Goal: Transaction & Acquisition: Download file/media

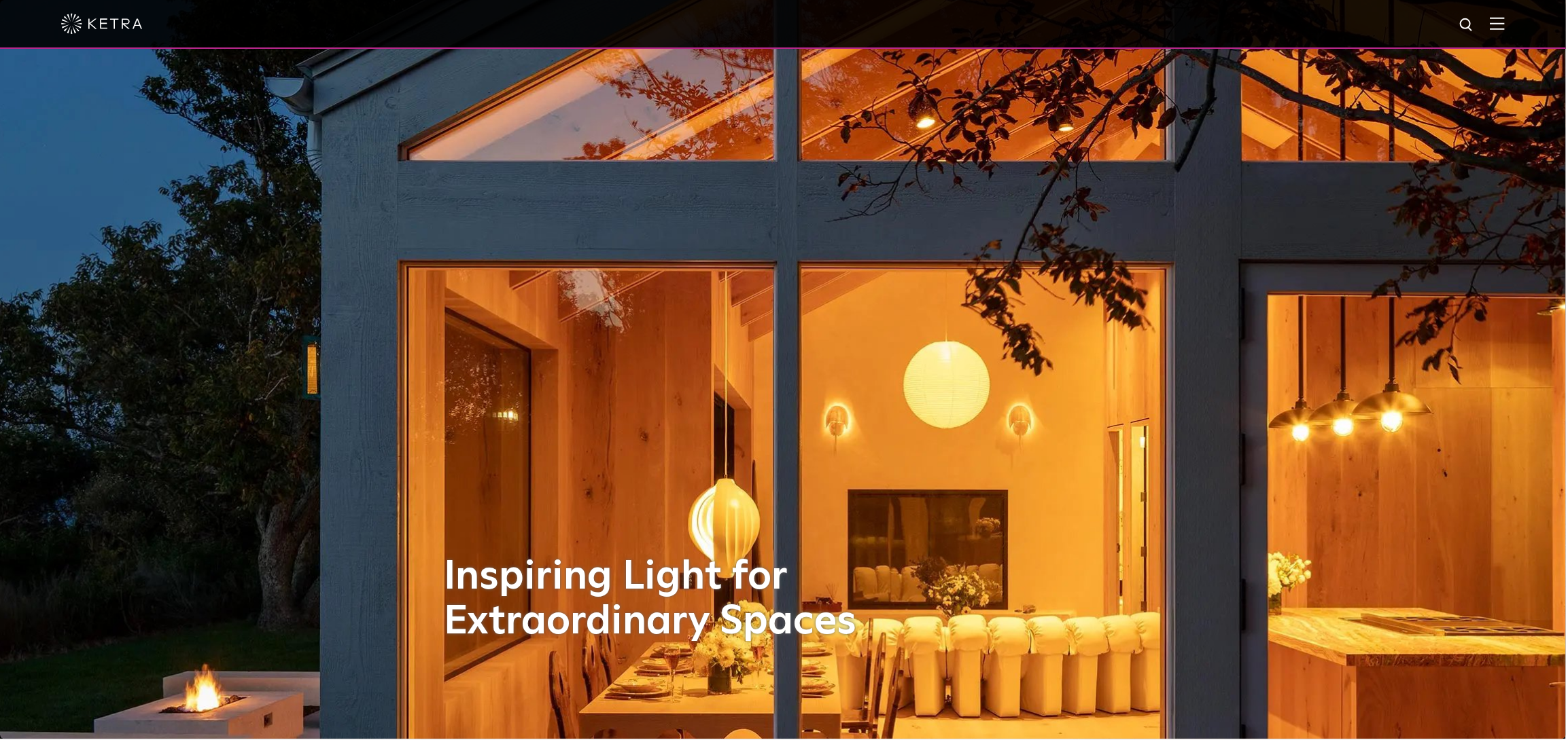
click at [1506, 25] on img at bounding box center [1499, 23] width 15 height 13
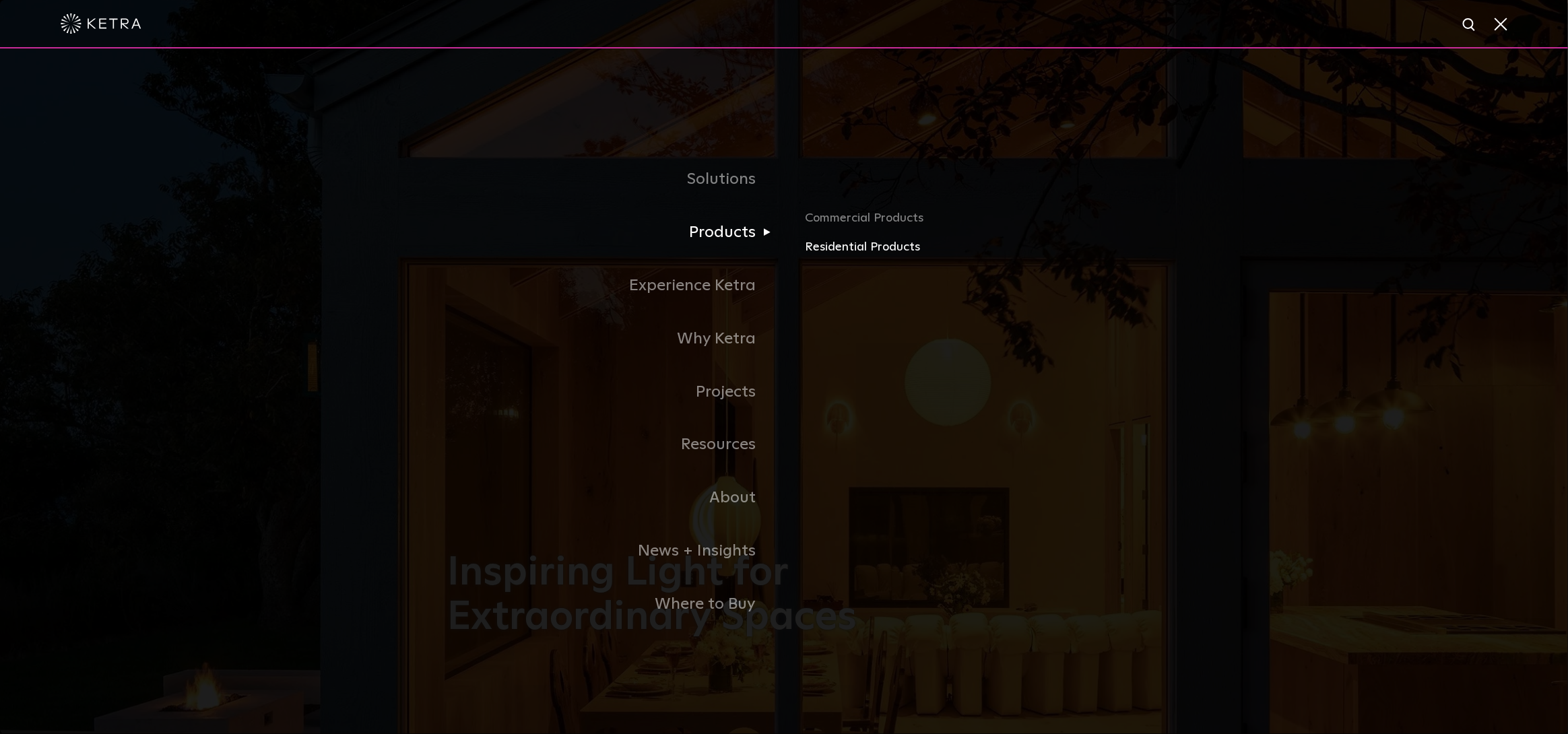
click at [837, 248] on link "Residential Products" at bounding box center [964, 248] width 315 height 20
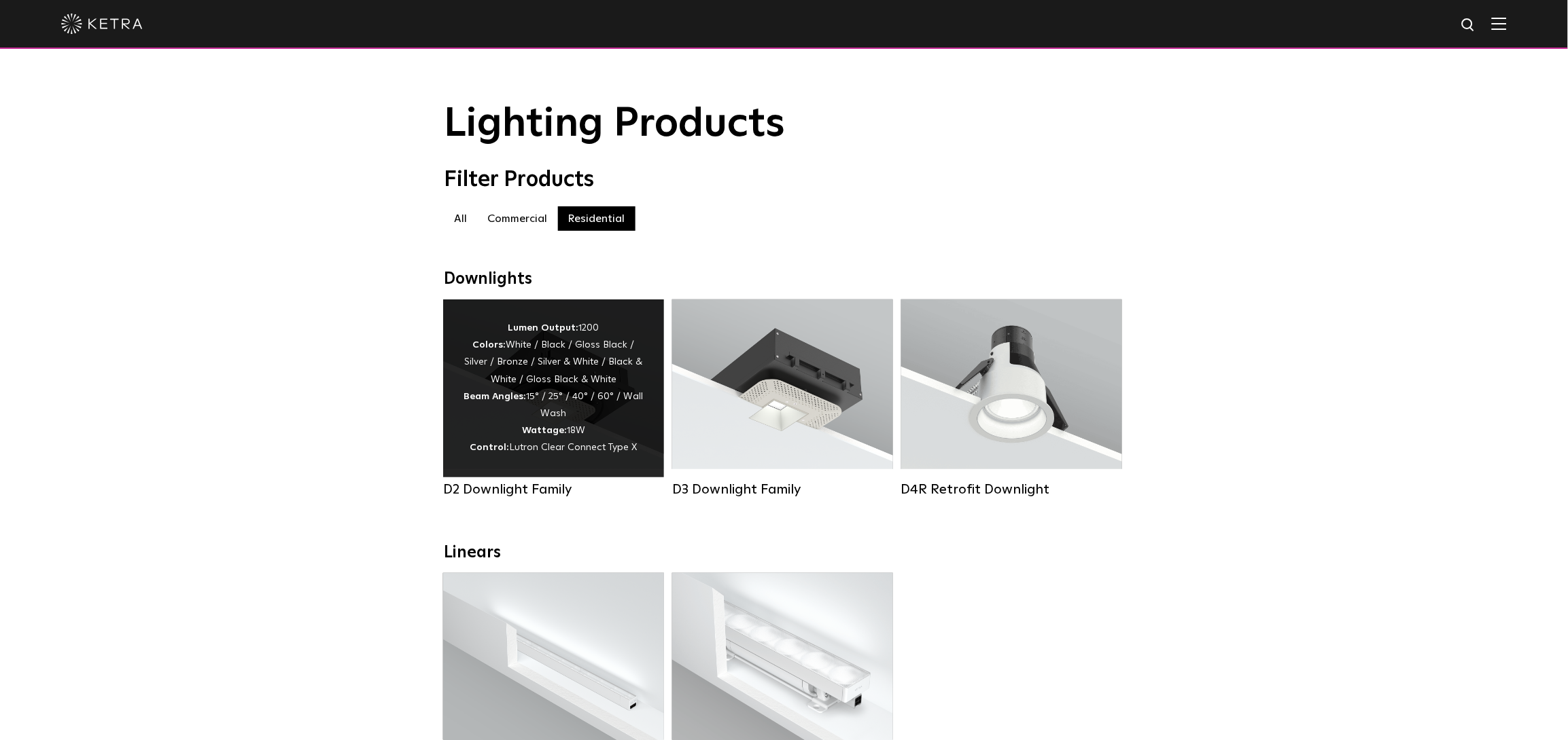
click at [609, 375] on div "Lumen Output: 1200 Colors: White / Black / Gloss Black / Silver / Bronze / Silv…" at bounding box center [553, 389] width 180 height 137
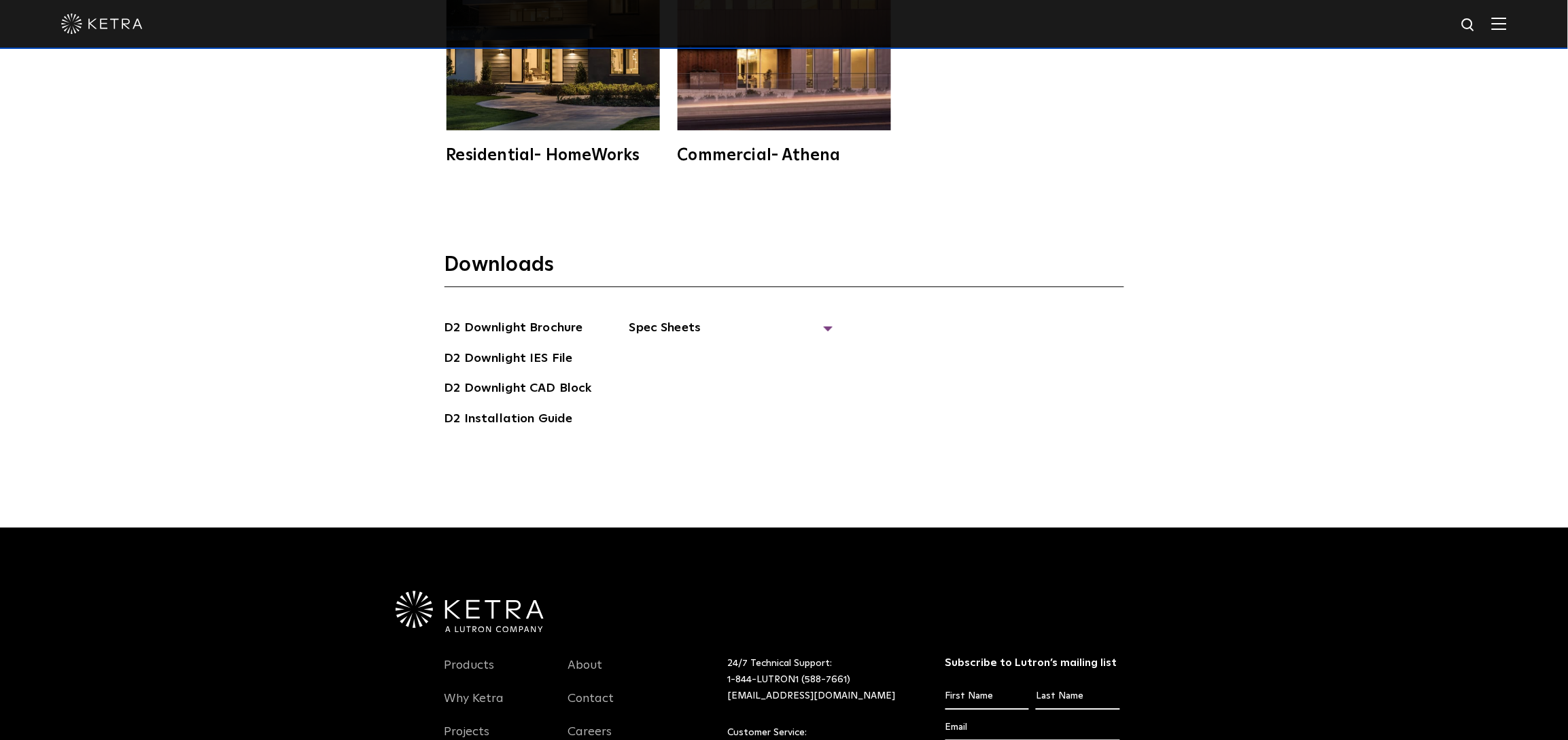
scroll to position [4256, 0]
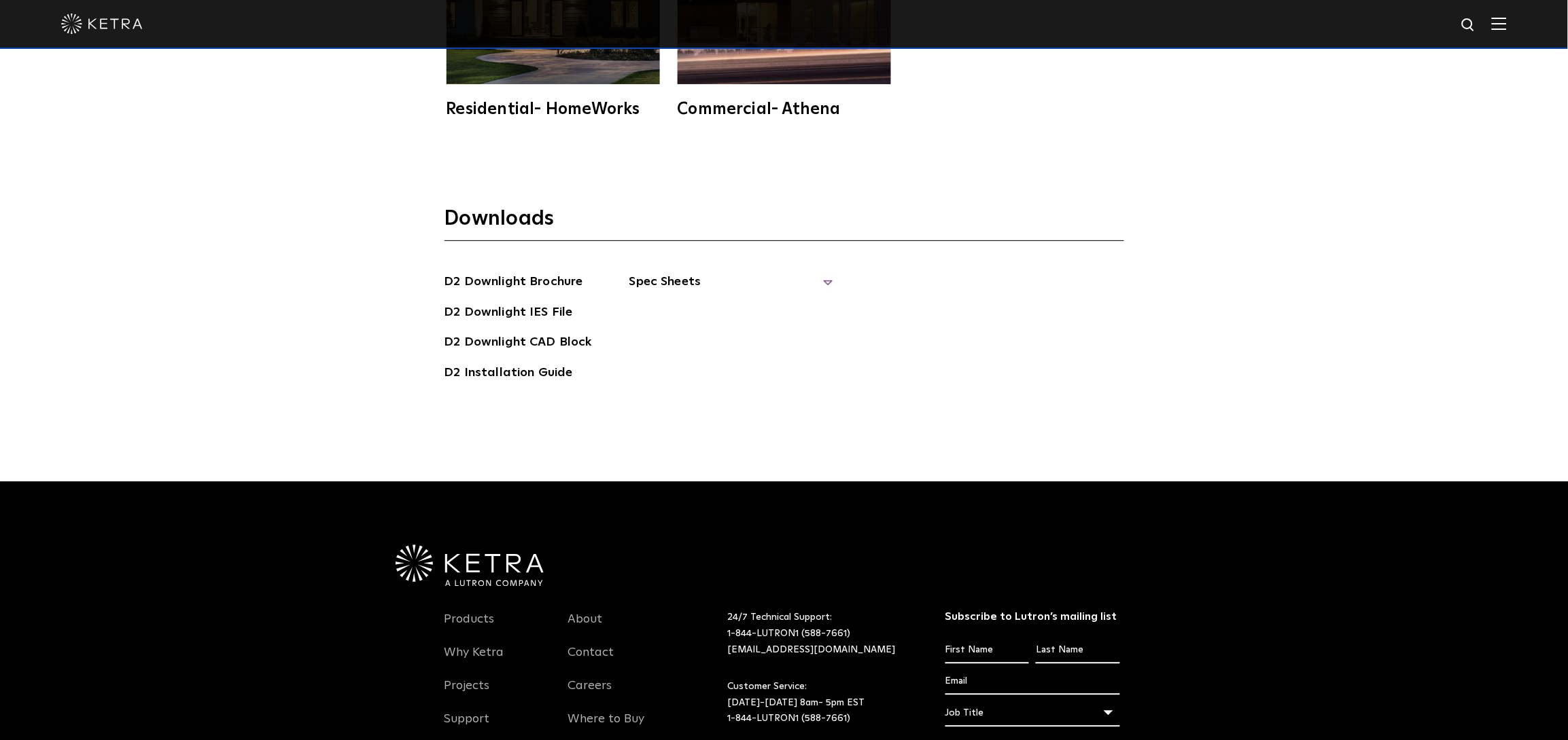
click at [824, 278] on span "Spec Sheets" at bounding box center [731, 288] width 204 height 30
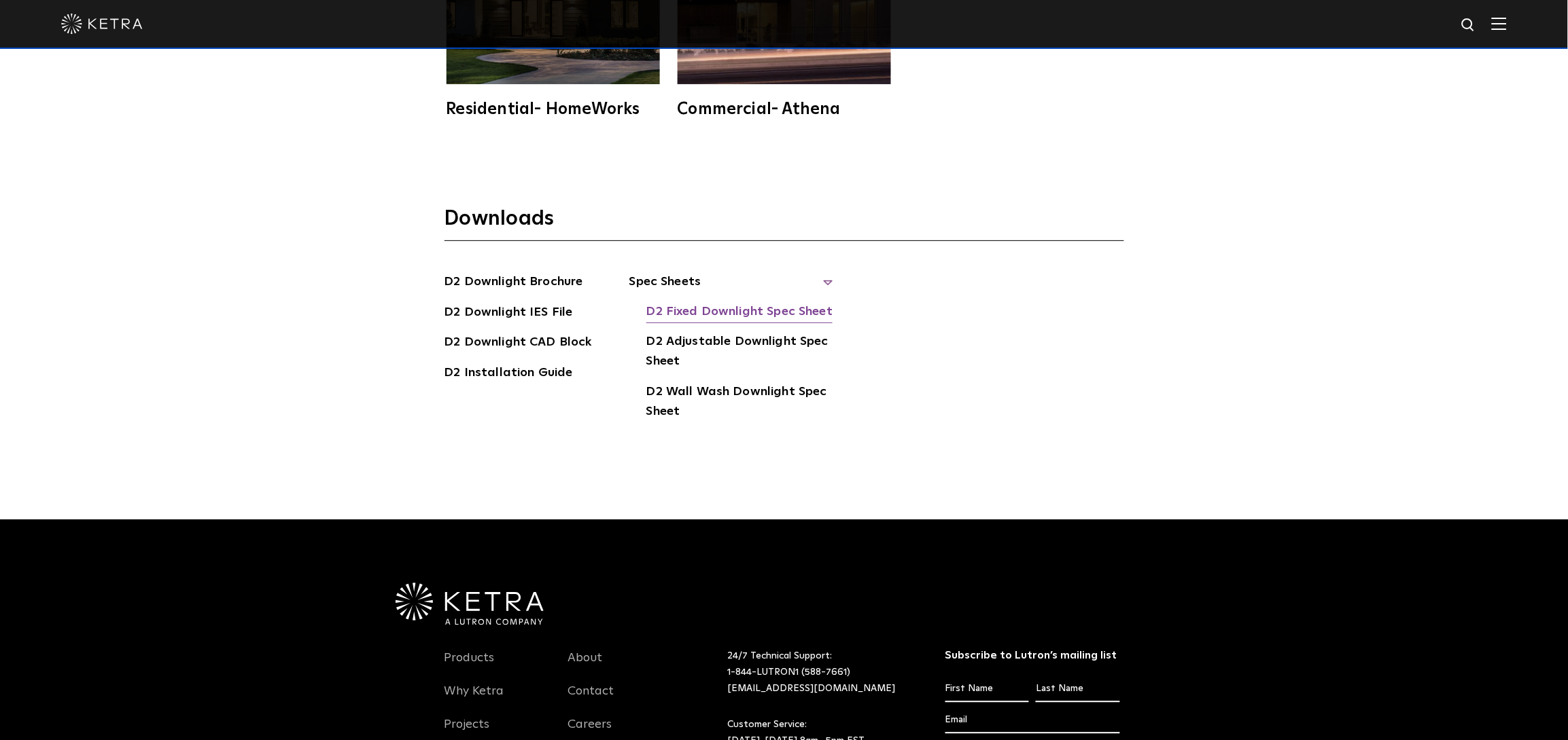
click at [725, 314] on link "D2 Fixed Downlight Spec Sheet" at bounding box center [740, 313] width 187 height 22
click at [794, 341] on link "D2 Adjustable Downlight Spec Sheet" at bounding box center [740, 353] width 187 height 42
click at [766, 312] on link "D2 Fixed Downlight Spec Sheet" at bounding box center [740, 313] width 187 height 22
